Goal: Task Accomplishment & Management: Use online tool/utility

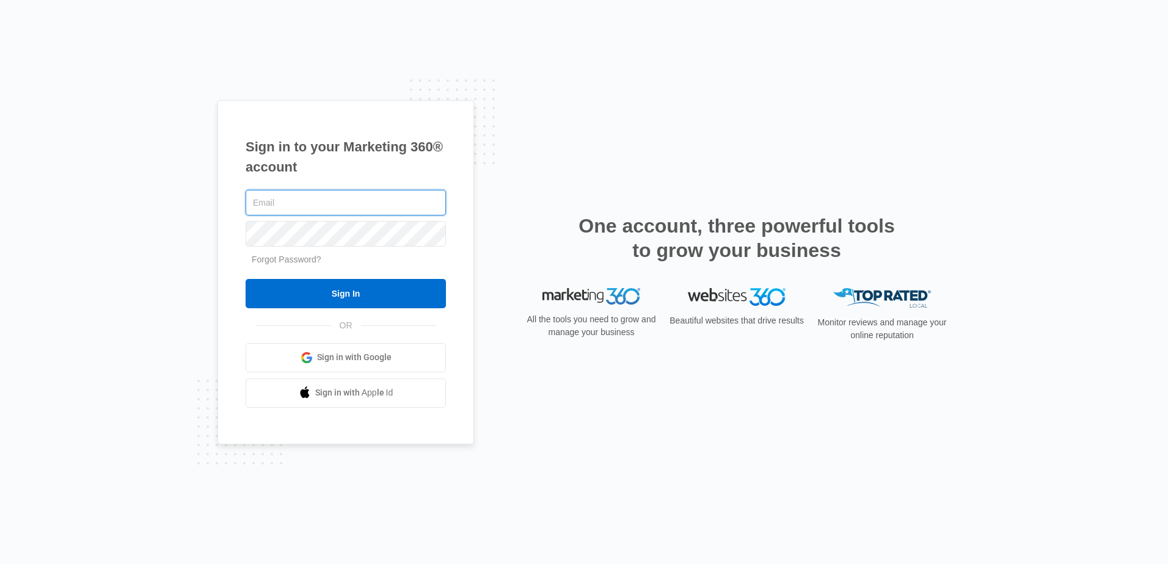
click at [381, 199] on input "text" at bounding box center [346, 203] width 200 height 26
type input "cvmaintenance&[DOMAIN_NAME]"
click at [246, 279] on input "Sign In" at bounding box center [346, 293] width 200 height 29
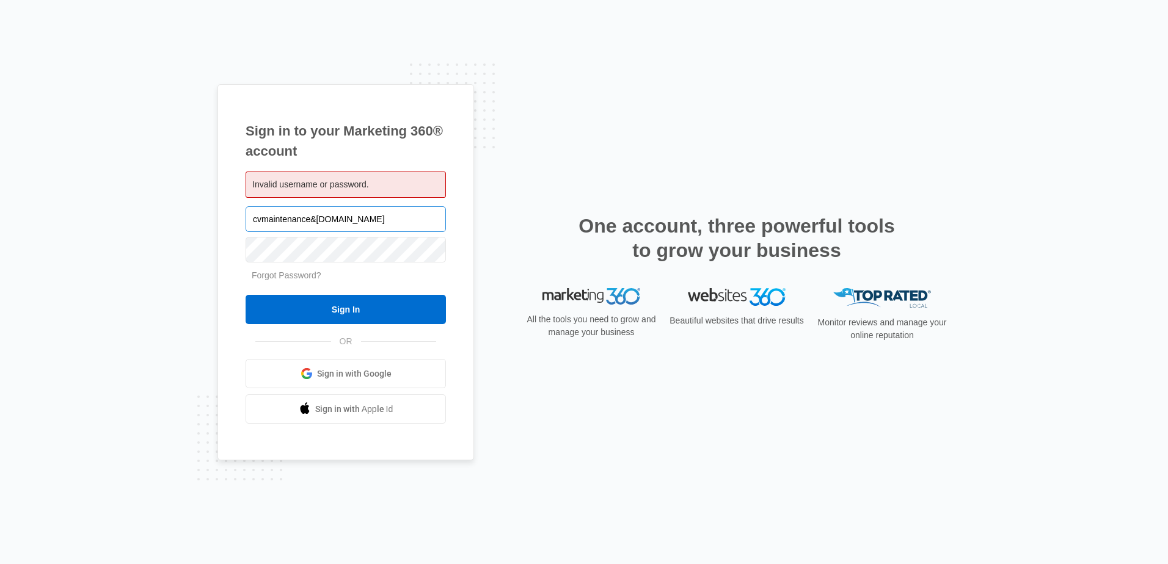
click at [313, 219] on input "cvmaintenance&[DOMAIN_NAME]" at bounding box center [346, 219] width 200 height 26
type input "cvmaintenance@vintage-corp.com"
click at [246, 295] on input "Sign In" at bounding box center [346, 309] width 200 height 29
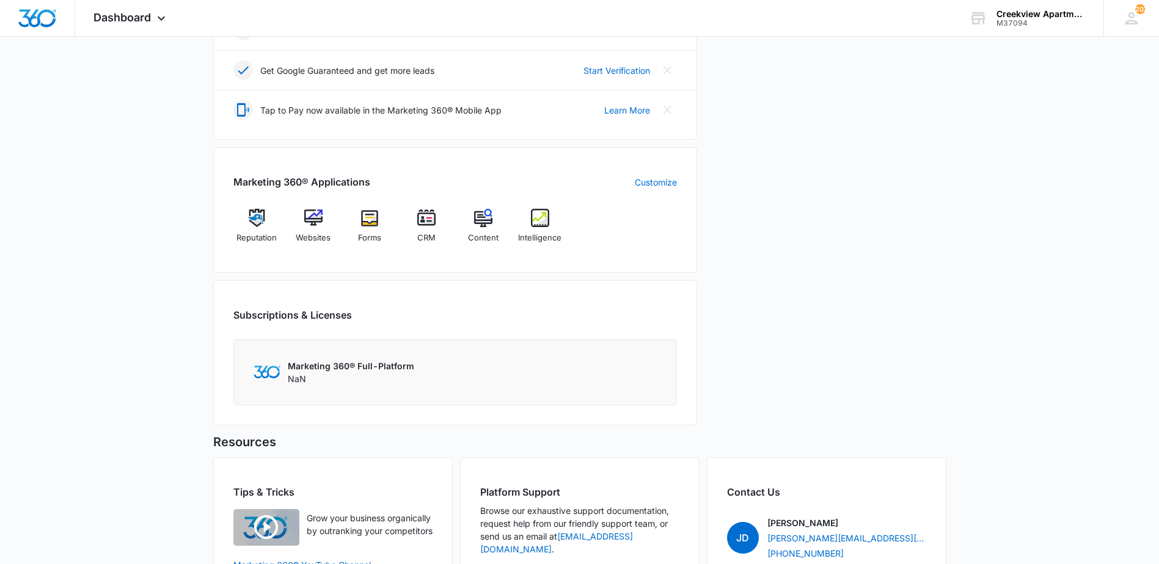
scroll to position [367, 0]
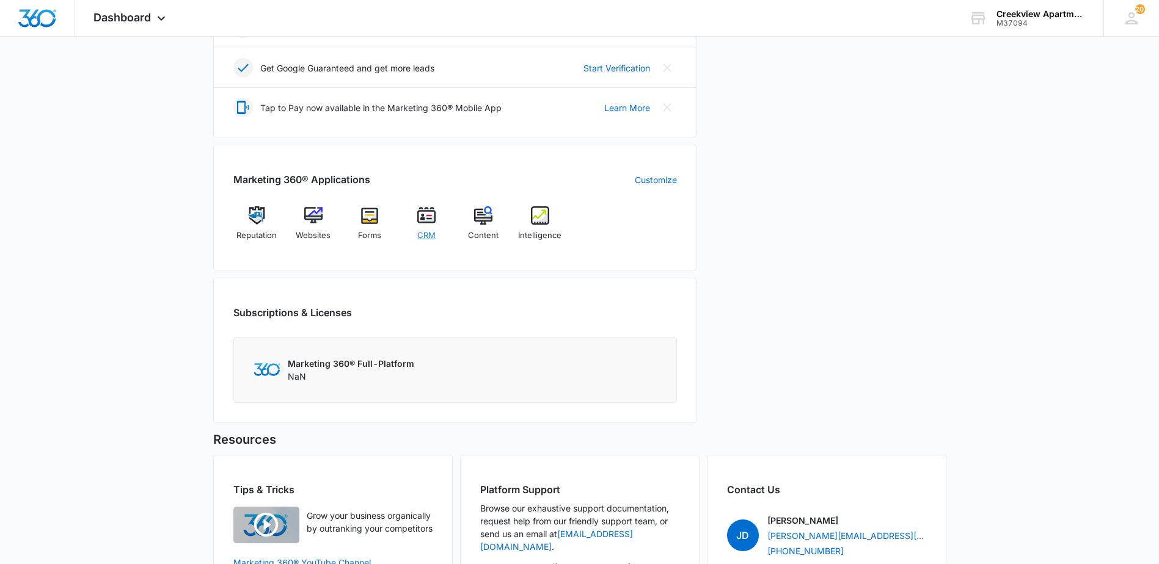
click at [418, 219] on img at bounding box center [426, 215] width 18 height 18
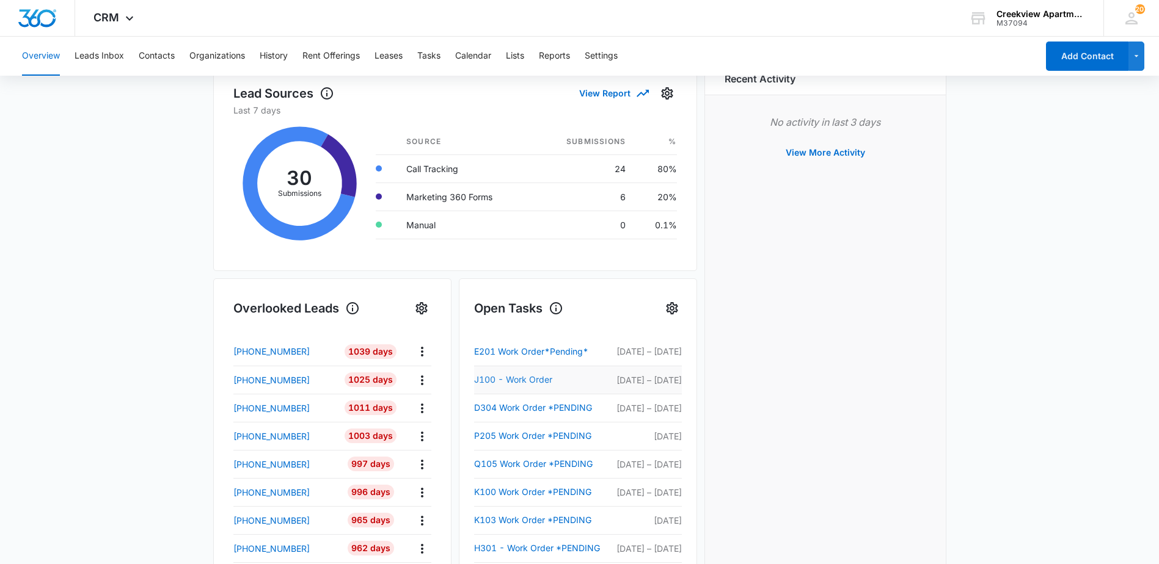
scroll to position [428, 0]
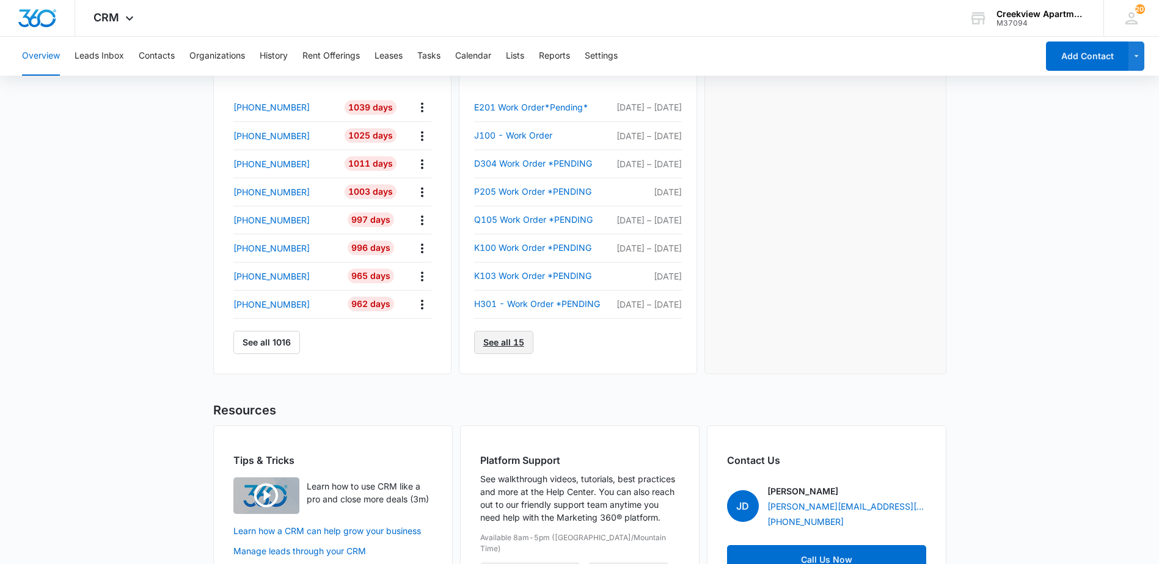
click at [503, 346] on link "See all 15" at bounding box center [503, 342] width 59 height 23
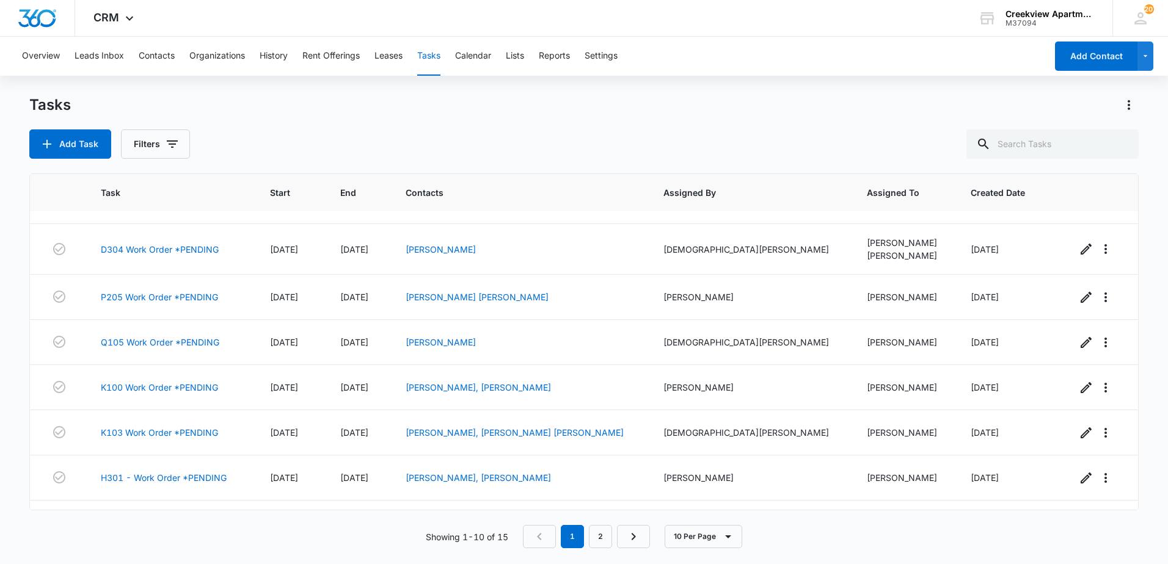
scroll to position [159, 0]
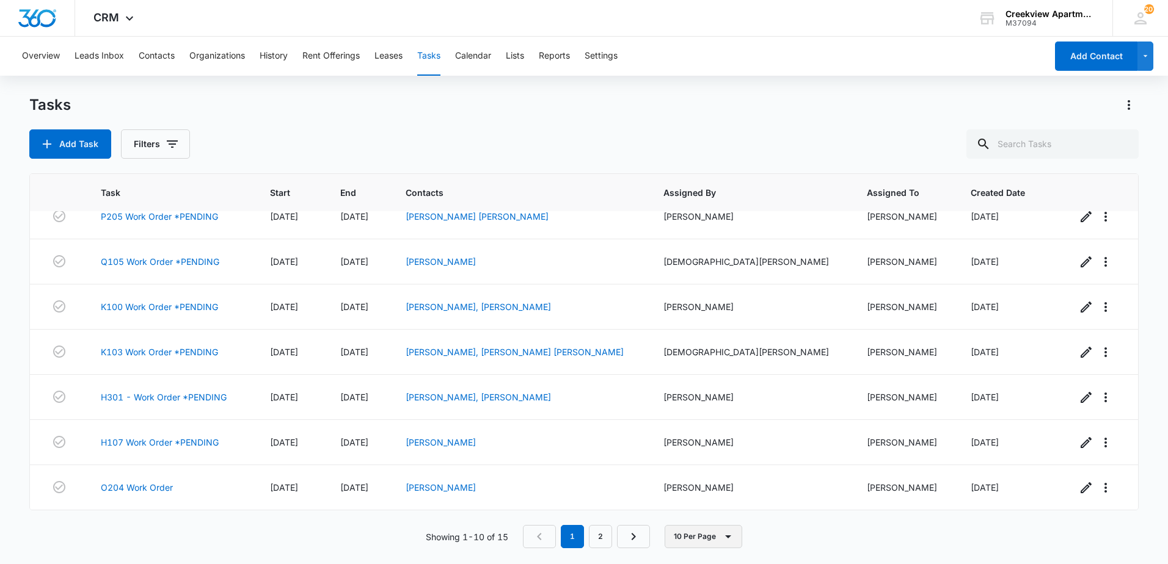
click at [706, 535] on button "10 Per Page" at bounding box center [704, 536] width 78 height 23
click at [702, 501] on div "50 Per Page" at bounding box center [706, 501] width 50 height 9
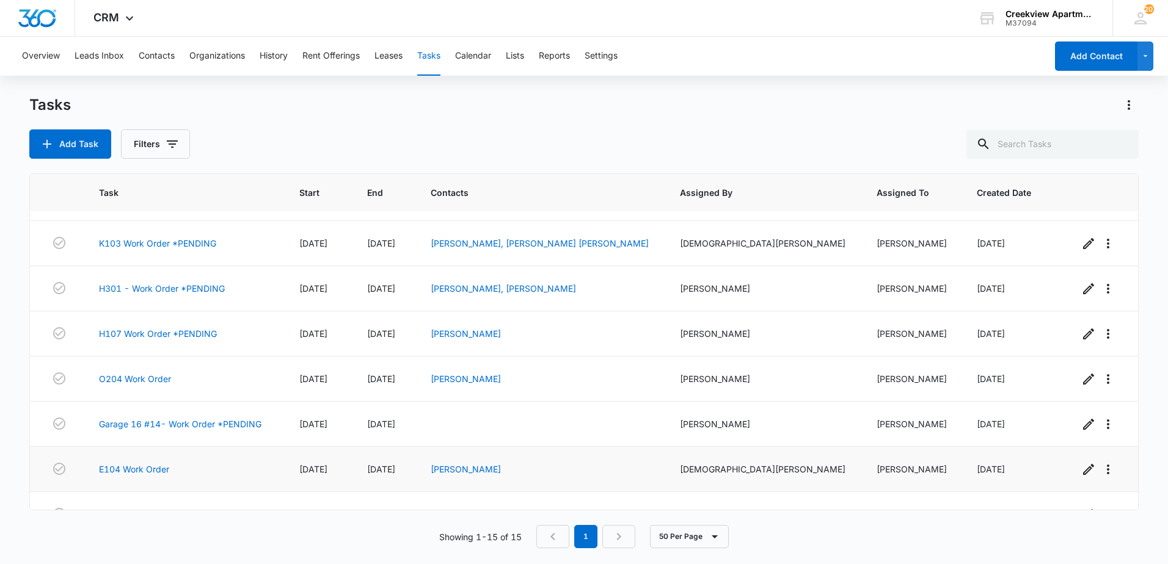
scroll to position [385, 0]
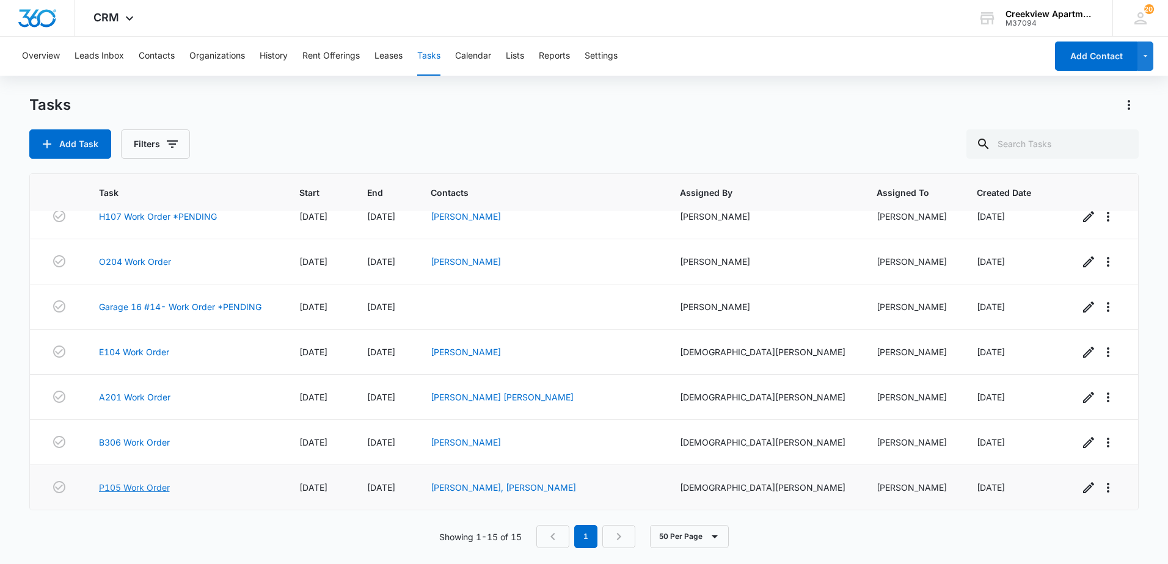
click at [133, 486] on link "P105 Work Order" at bounding box center [134, 487] width 71 height 13
